Goal: Task Accomplishment & Management: Complete application form

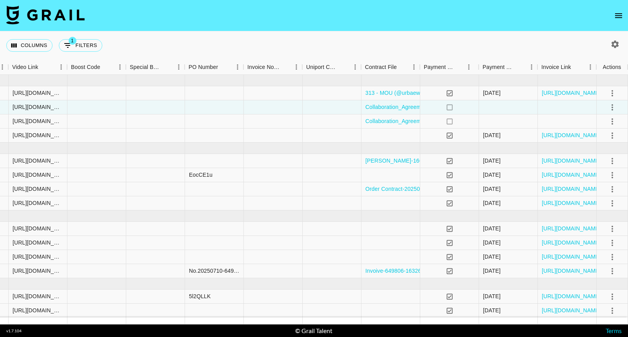
scroll to position [0, 761]
click at [610, 111] on icon "select merge strategy" at bounding box center [611, 107] width 9 height 9
click at [595, 177] on div "Approve" at bounding box center [595, 180] width 24 height 9
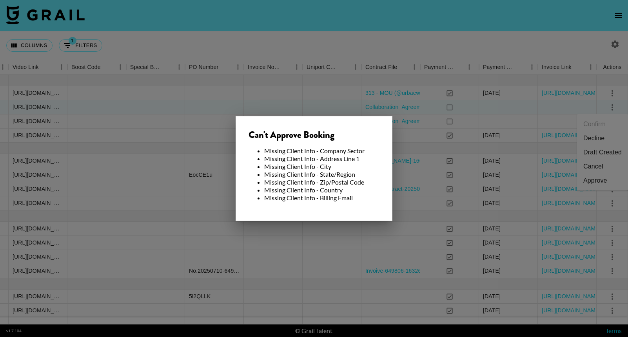
click at [363, 159] on li "Missing Client Info - Address Line 1" at bounding box center [321, 159] width 115 height 8
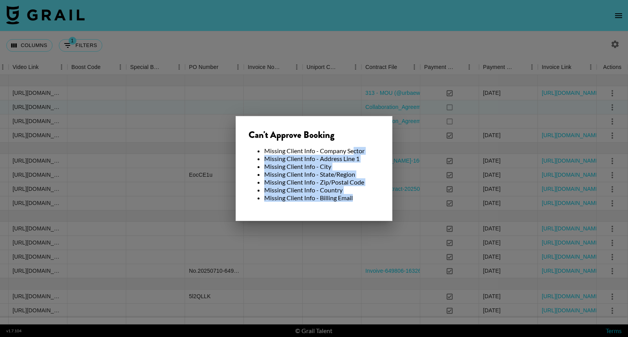
drag, startPoint x: 354, startPoint y: 151, endPoint x: 368, endPoint y: 212, distance: 63.0
click at [368, 212] on div "Can't Approve Booking Missing Client Info - Company Sector Missing Client Info …" at bounding box center [314, 168] width 157 height 105
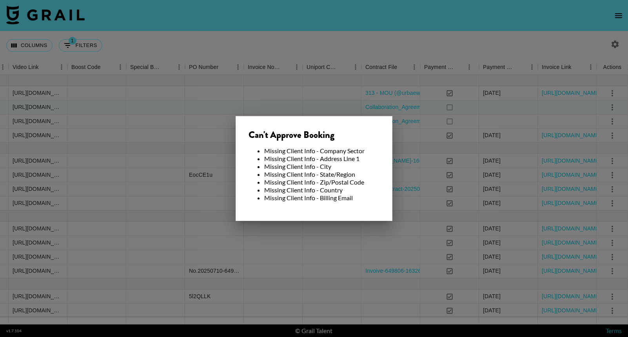
click at [228, 132] on div at bounding box center [314, 168] width 628 height 337
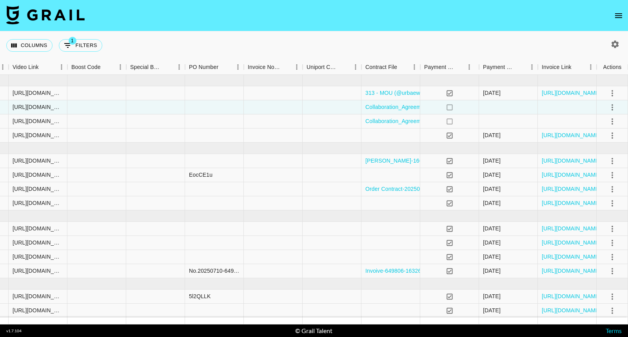
click at [618, 38] on div at bounding box center [614, 44] width 13 height 13
click at [618, 23] on button "open drawer" at bounding box center [619, 16] width 16 height 16
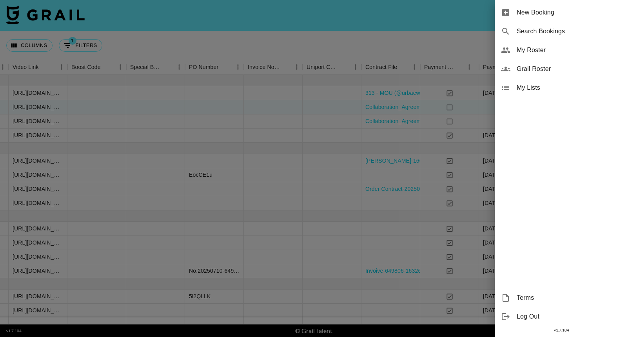
click at [459, 86] on div at bounding box center [314, 168] width 628 height 337
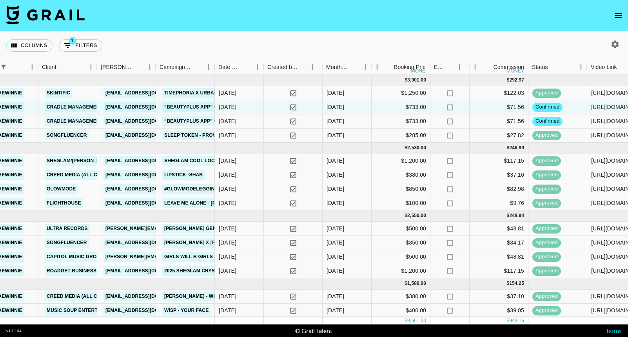
scroll to position [0, 182]
click at [87, 105] on link "Cradle Management LLC" at bounding box center [80, 107] width 71 height 10
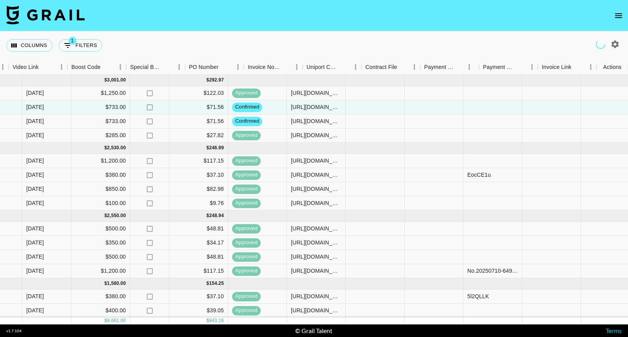
scroll to position [0, 761]
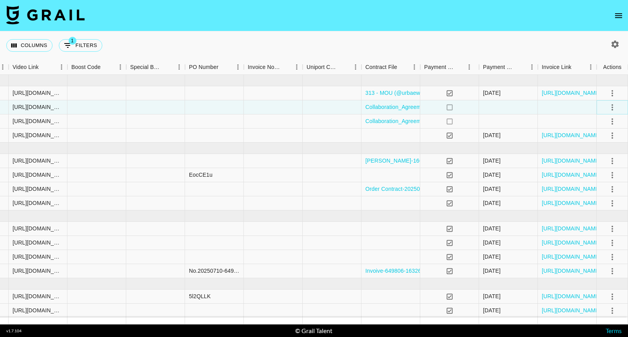
click at [609, 110] on icon "select merge strategy" at bounding box center [611, 107] width 9 height 9
click at [593, 178] on div "Approve" at bounding box center [595, 180] width 24 height 9
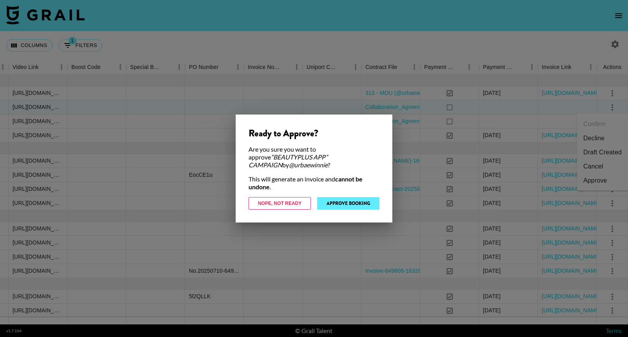
click at [371, 201] on button "Approve Booking" at bounding box center [348, 203] width 62 height 13
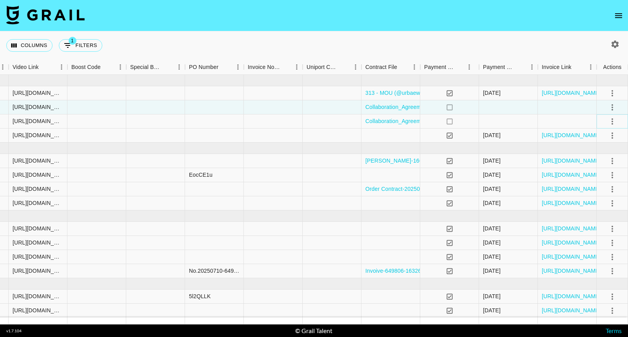
click at [615, 123] on icon "select merge strategy" at bounding box center [611, 121] width 9 height 9
click at [591, 193] on div "Approve" at bounding box center [595, 194] width 24 height 9
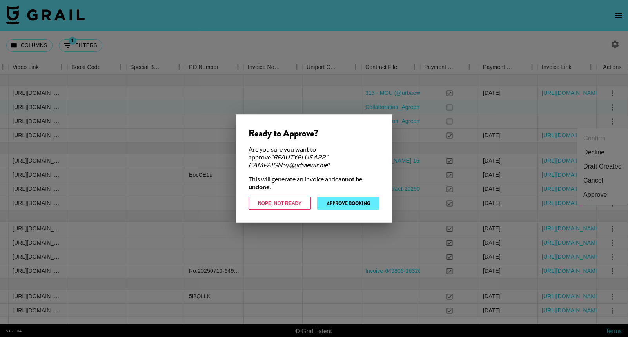
click at [341, 205] on button "Approve Booking" at bounding box center [348, 203] width 62 height 13
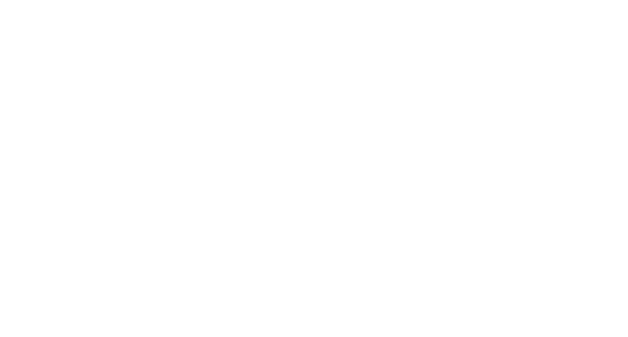
click at [246, 25] on body at bounding box center [314, 168] width 628 height 337
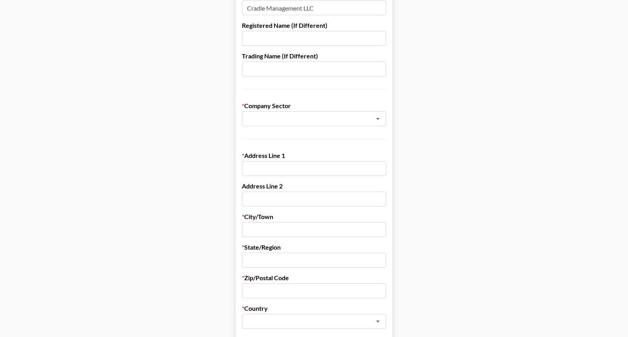
scroll to position [98, 0]
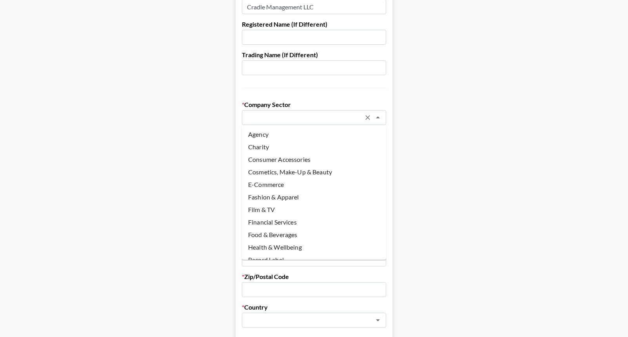
click at [329, 136] on li "Agency" at bounding box center [314, 134] width 144 height 13
type input "Agency"
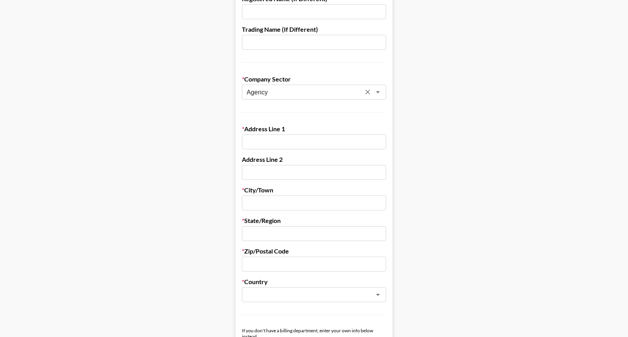
scroll to position [122, 0]
paste input "30 North Gould Street, Suite 29054"
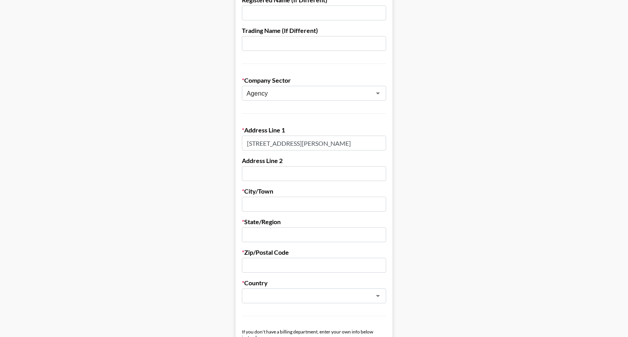
scroll to position [147, 0]
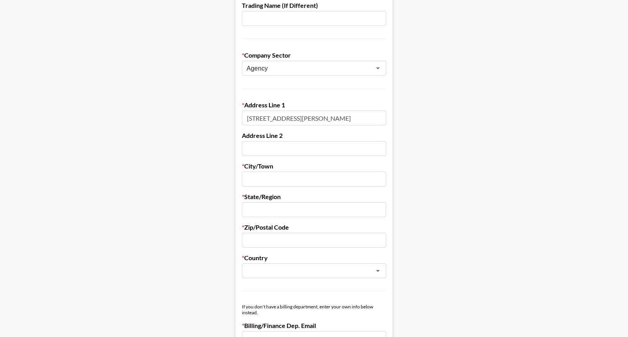
type input "30 North Gould Street, Suite 29054"
paste input "Sheridan"
type input "Sheridan"
paste input "Wyoming (WY)"
type input "Wyoming (WY)"
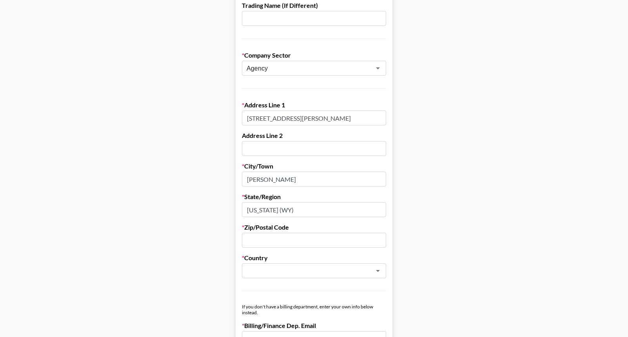
paste input "82801"
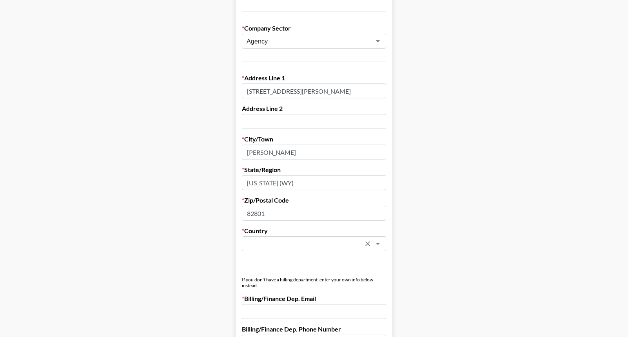
scroll to position [174, 0]
type input "82801"
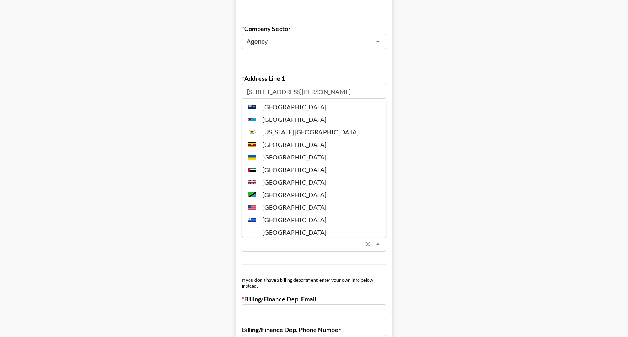
scroll to position [2908, 0]
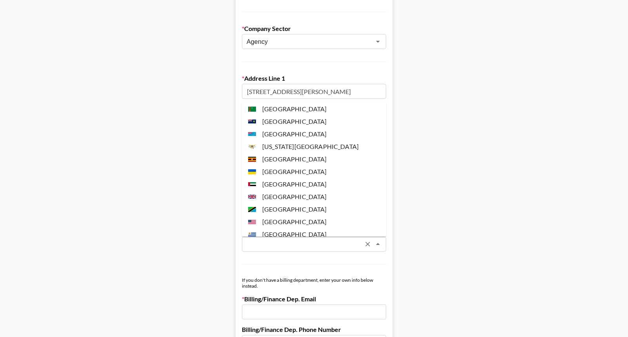
click at [301, 216] on li "United States" at bounding box center [314, 222] width 144 height 13
type input "United States"
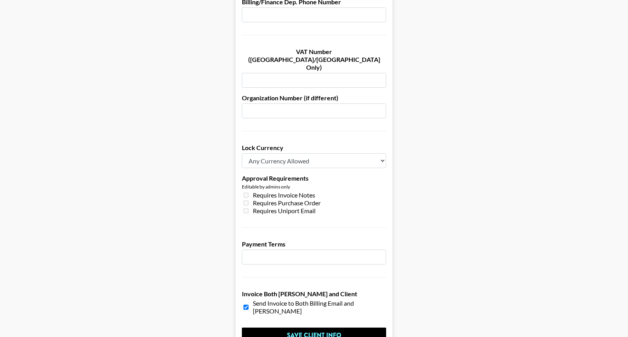
scroll to position [505, 0]
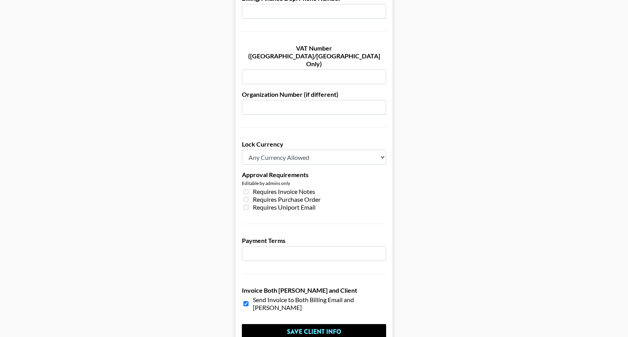
select select "USD"
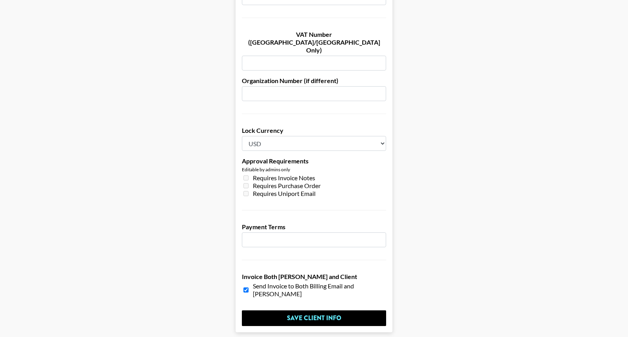
scroll to position [520, 0]
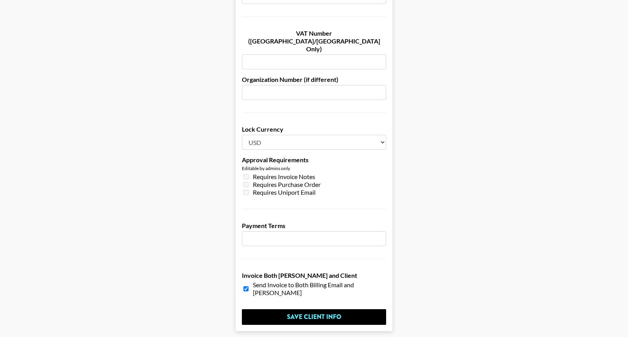
click at [295, 231] on input "number" at bounding box center [314, 238] width 144 height 15
click at [298, 222] on label "Payment Terms" at bounding box center [314, 226] width 144 height 8
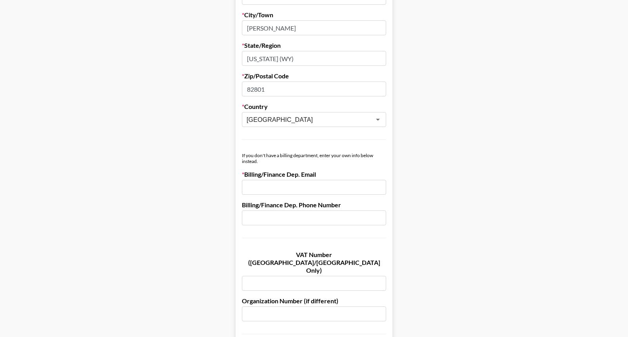
scroll to position [301, 0]
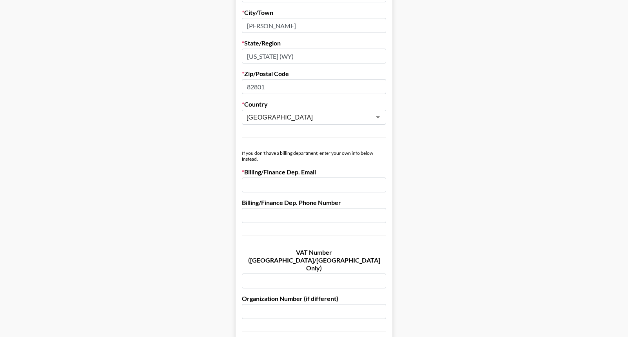
click at [308, 185] on input "email" at bounding box center [314, 185] width 144 height 15
paste input "[EMAIL_ADDRESS][DOMAIN_NAME]"
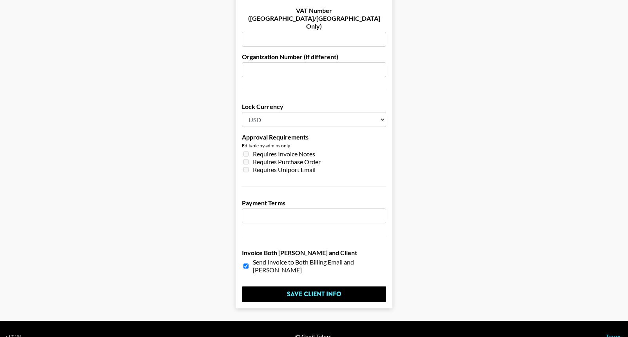
scroll to position [542, 0]
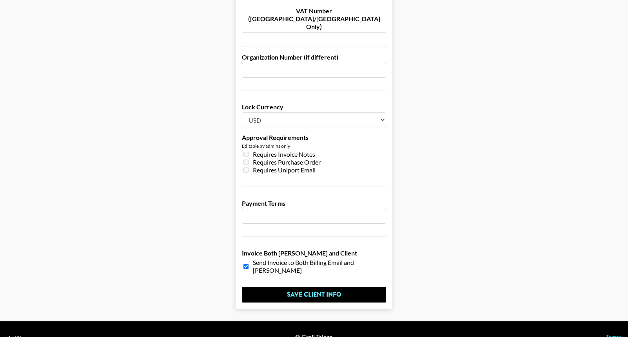
type input "[EMAIL_ADDRESS][DOMAIN_NAME]"
click at [282, 259] on span "Send Invoice to Both Billing Email and Booker Email" at bounding box center [319, 267] width 133 height 16
click at [275, 259] on span "Send Invoice to Both Billing Email and Booker Email" at bounding box center [319, 267] width 133 height 16
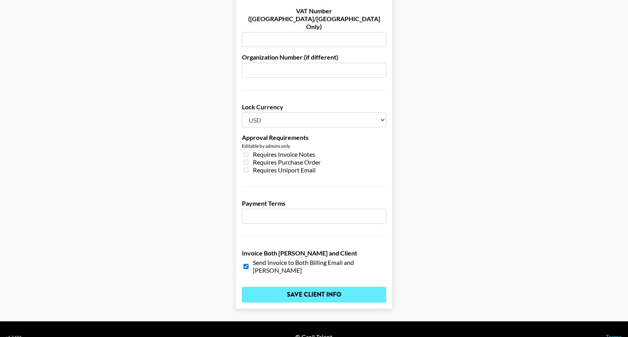
click at [285, 287] on input "Save Client Info" at bounding box center [314, 295] width 144 height 16
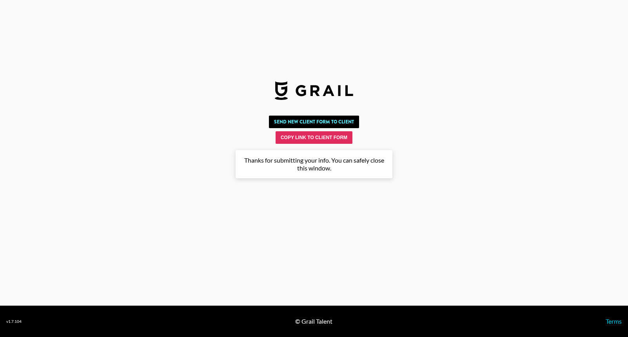
scroll to position [0, 0]
click at [331, 125] on button "Send New Client Form to Client" at bounding box center [314, 122] width 90 height 13
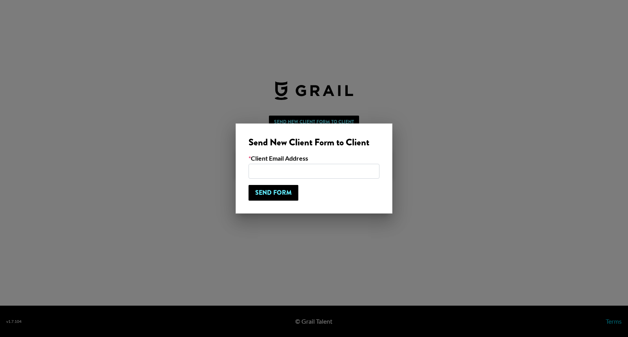
click at [306, 174] on input "email" at bounding box center [313, 171] width 131 height 15
click at [302, 227] on div at bounding box center [314, 168] width 628 height 337
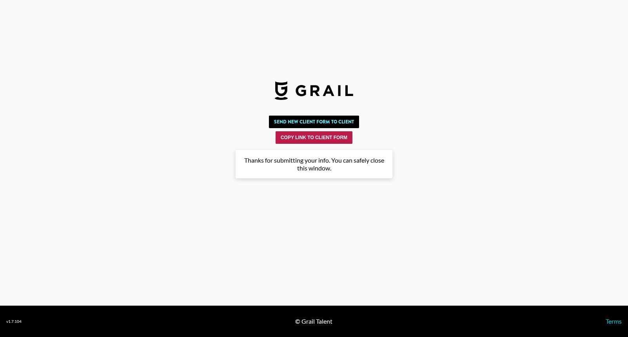
click at [316, 138] on button "Copy Link to Client Form" at bounding box center [313, 137] width 77 height 13
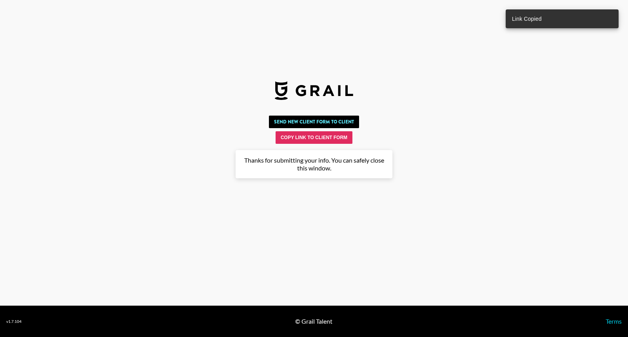
click at [250, 246] on section "Send New Client Form to Client Copy Link to Client Form Company Name Cradle Man…" at bounding box center [314, 153] width 628 height 306
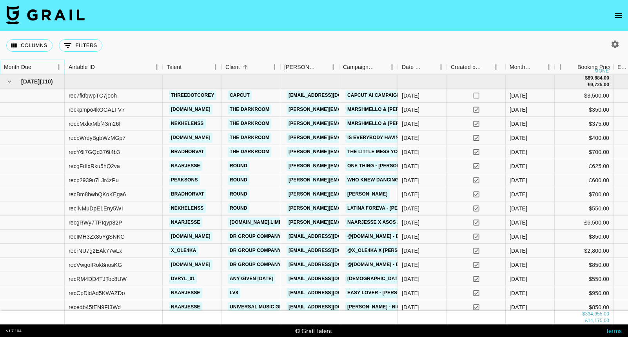
click at [35, 69] on icon "Sort" at bounding box center [36, 66] width 7 height 7
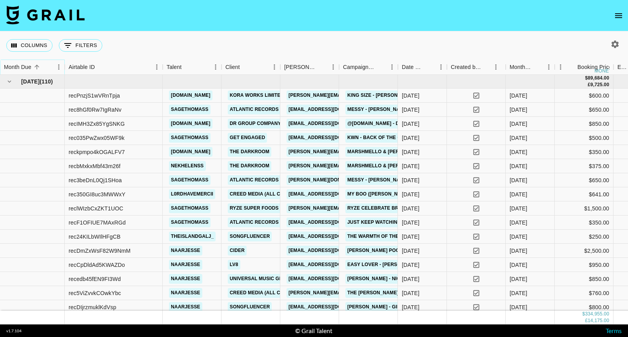
click at [38, 69] on icon "Sort" at bounding box center [36, 66] width 7 height 7
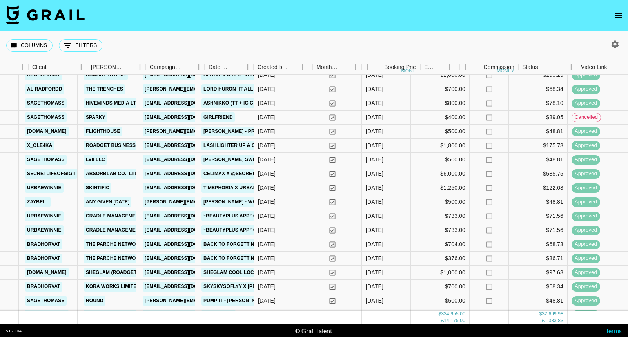
scroll to position [469, 134]
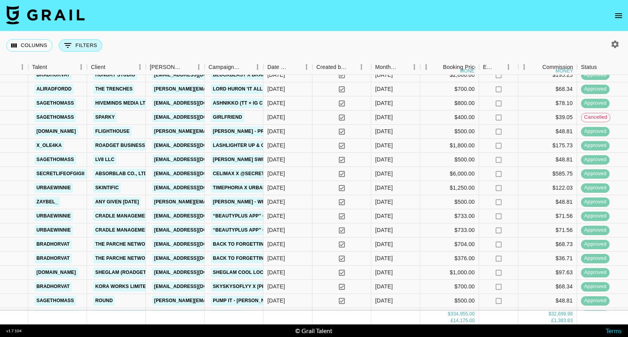
click at [92, 46] on button "0 Filters" at bounding box center [80, 45] width 43 height 13
select select "talentName"
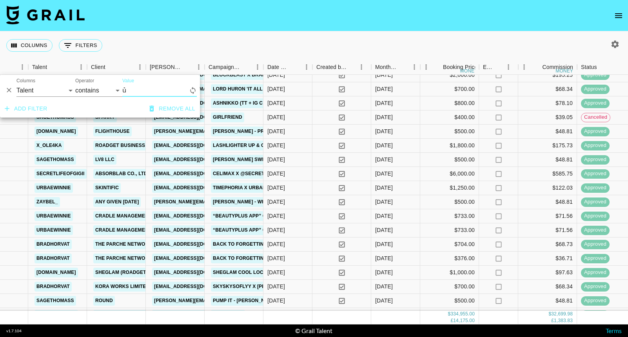
type input "ur"
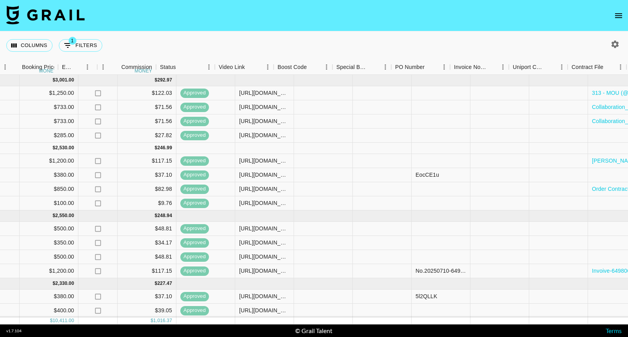
scroll to position [0, 0]
